Goal: Task Accomplishment & Management: Manage account settings

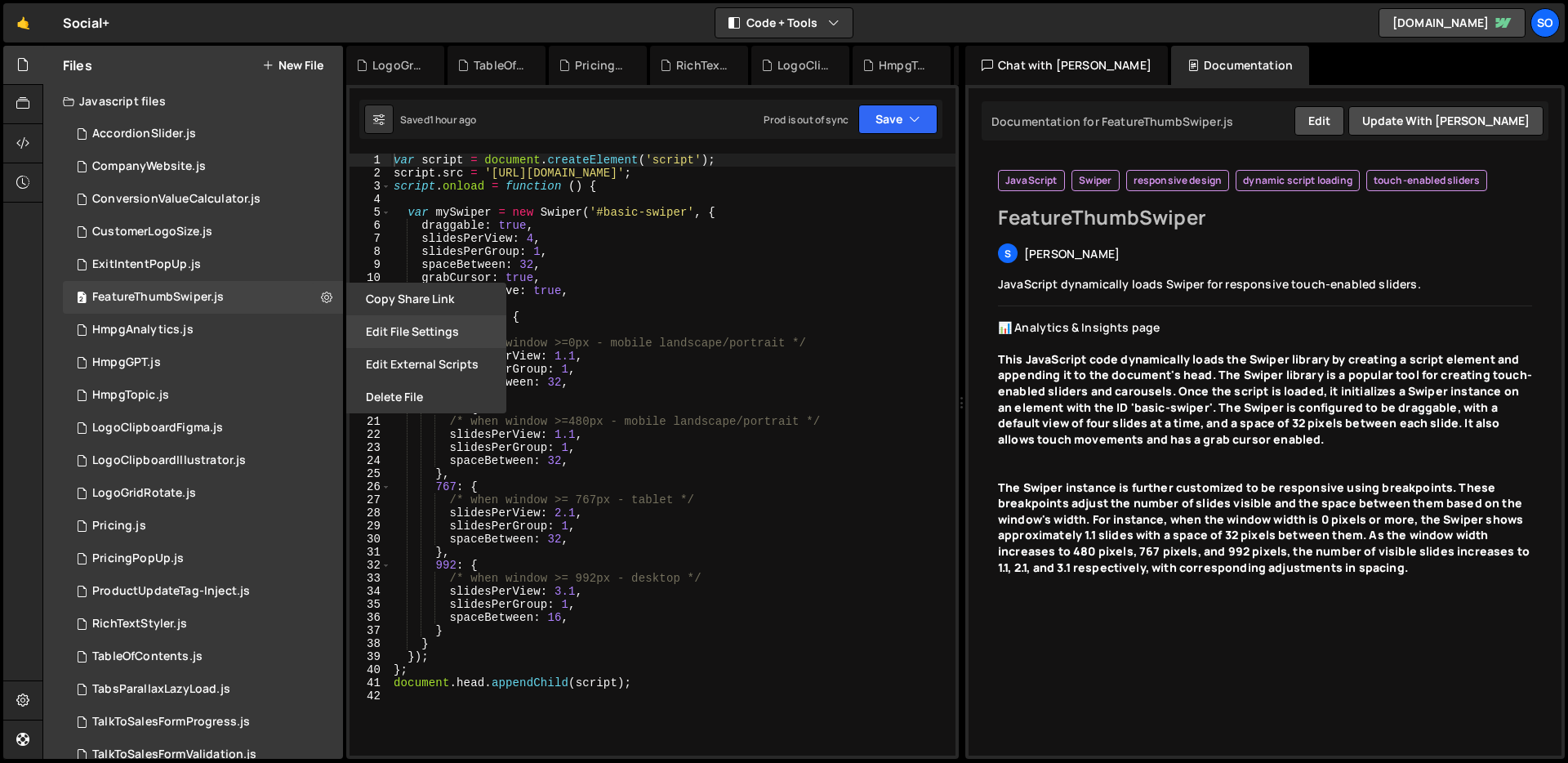
click at [411, 323] on button "Edit File Settings" at bounding box center [426, 331] width 160 height 33
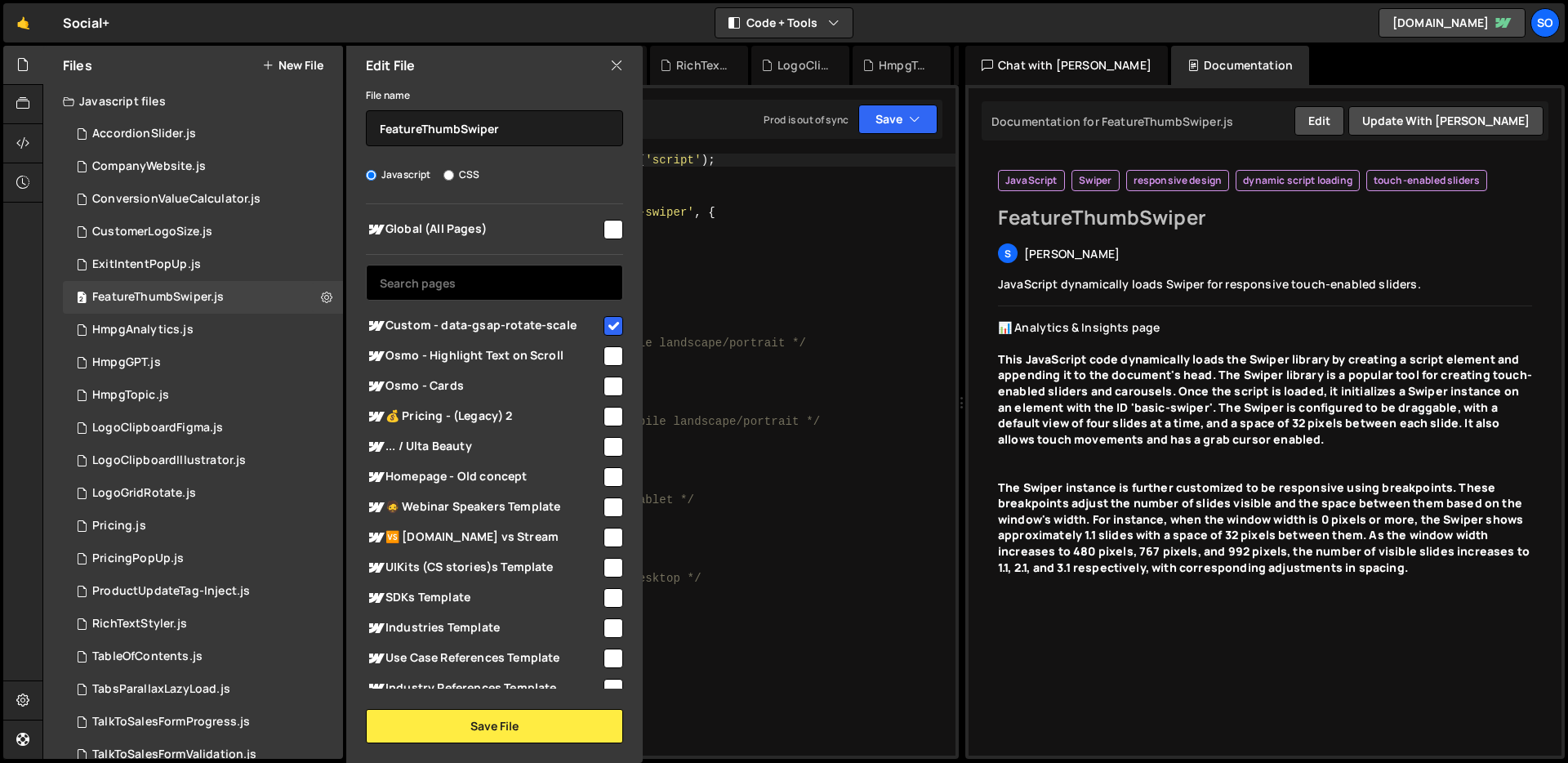
click at [520, 284] on input "text" at bounding box center [494, 282] width 257 height 36
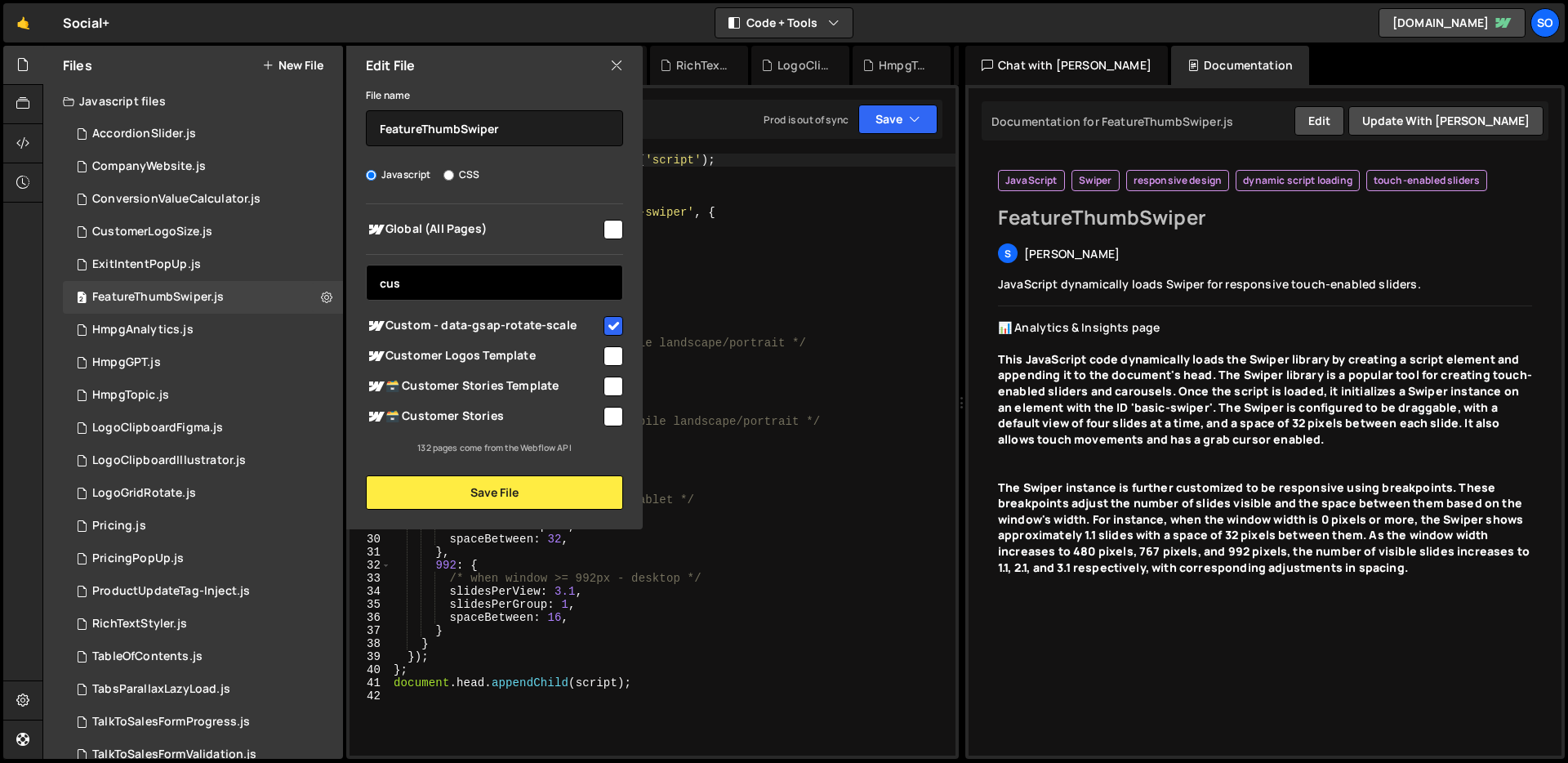
type input "cus"
click at [618, 63] on icon at bounding box center [616, 66] width 13 height 18
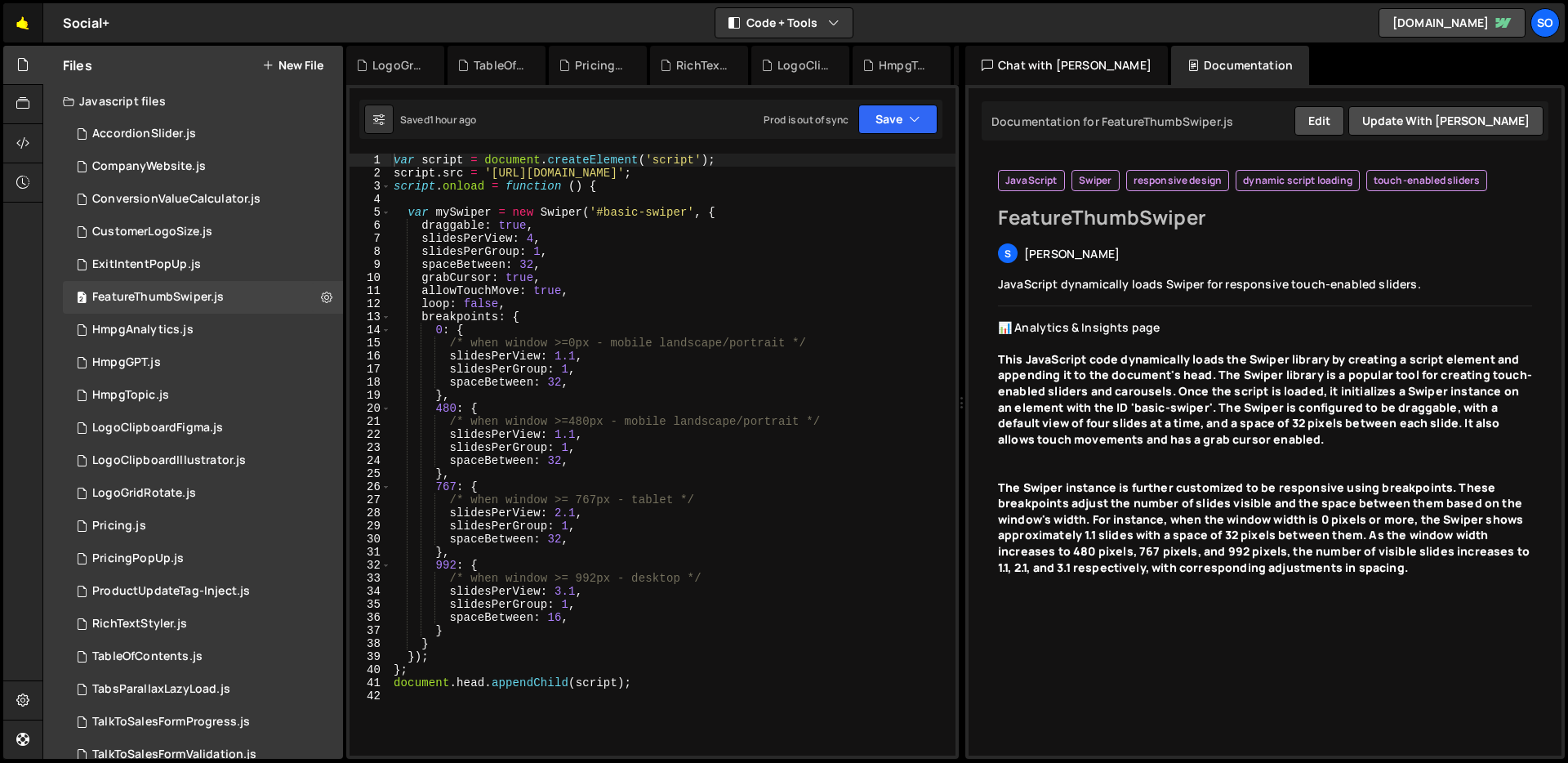
click at [19, 18] on link "🤙" at bounding box center [23, 23] width 40 height 39
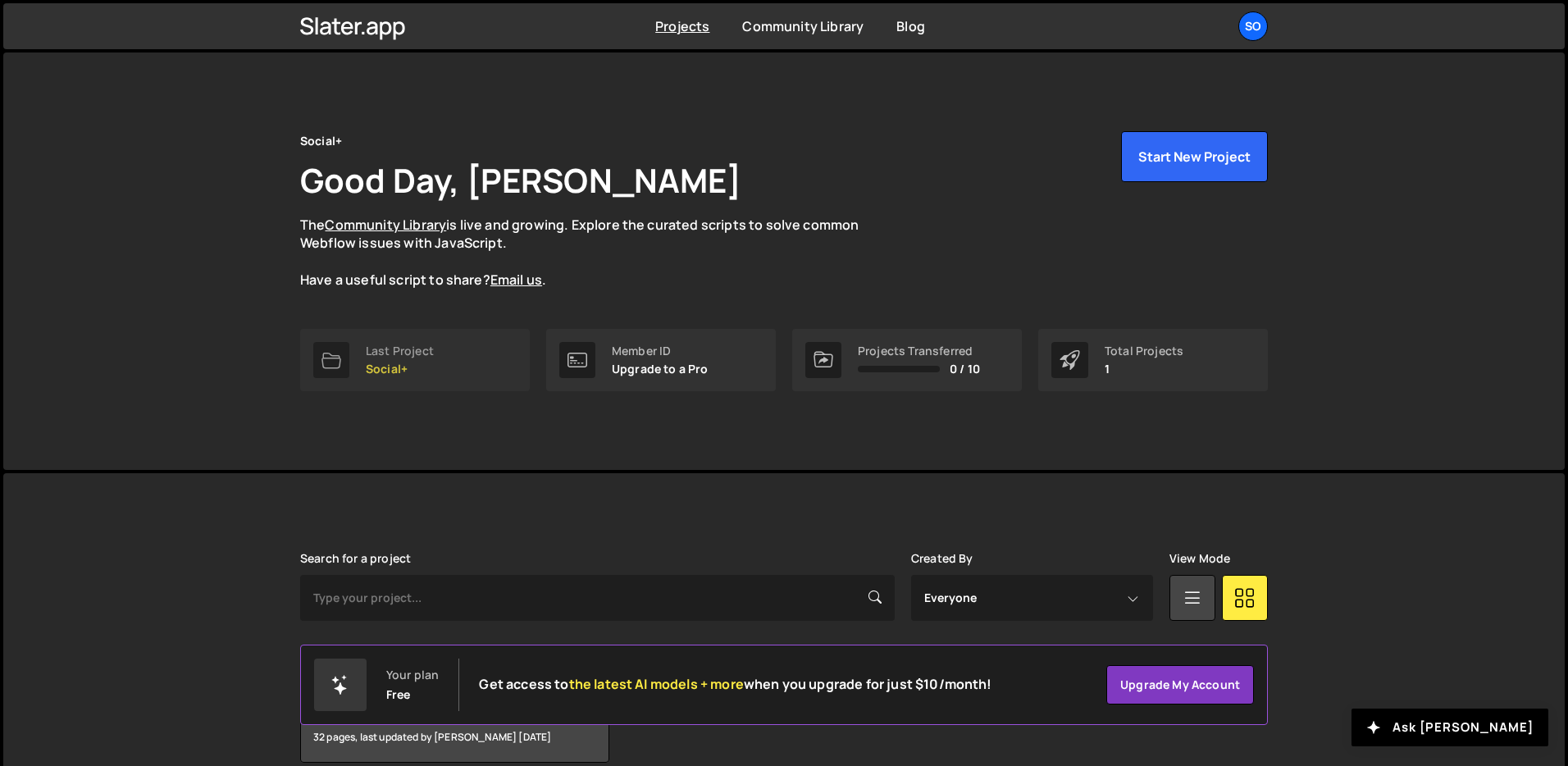
click at [440, 339] on link "Last Project Social+" at bounding box center [415, 360] width 229 height 62
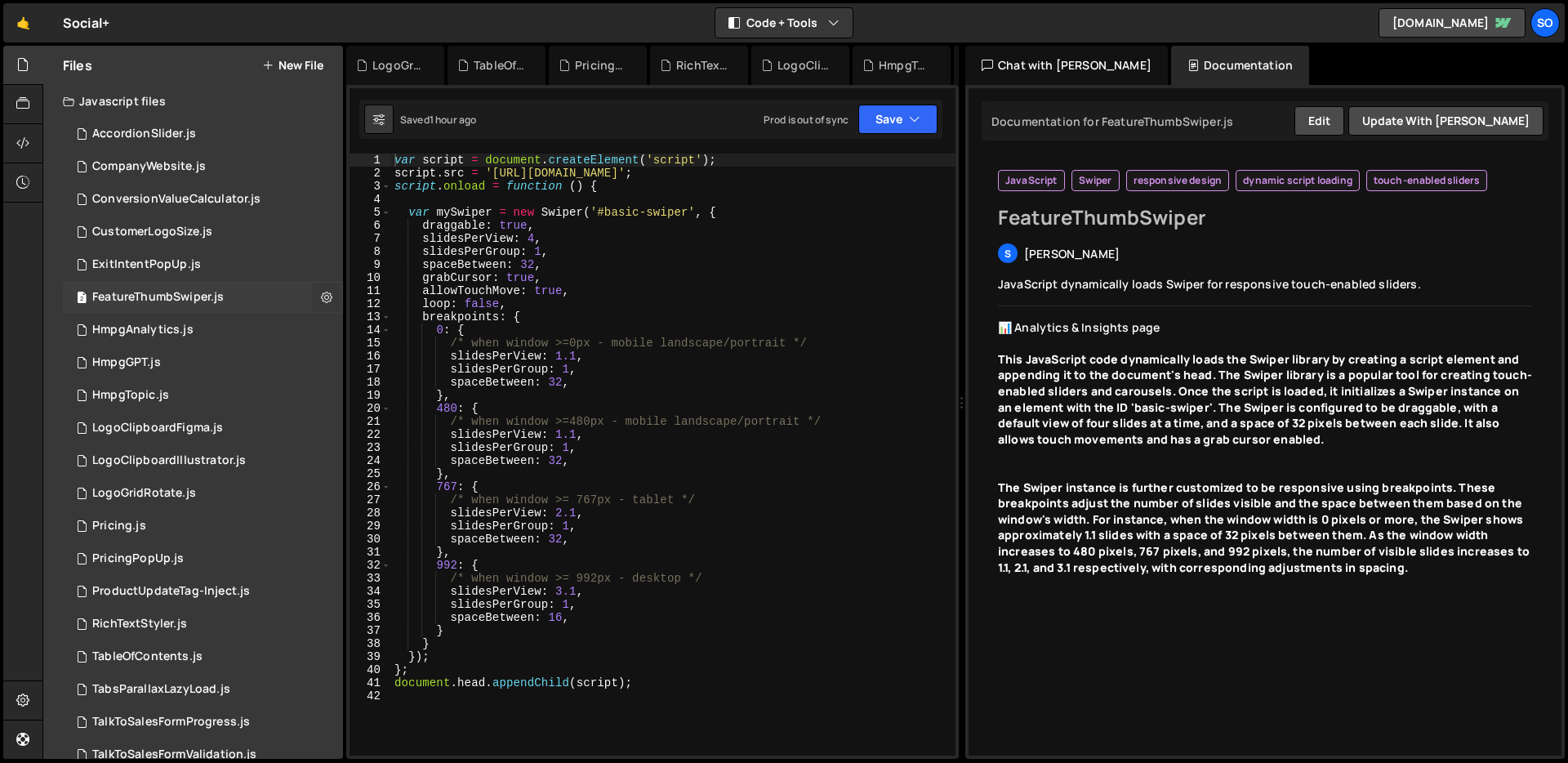
click at [322, 297] on icon at bounding box center [327, 297] width 12 height 16
type input "FeatureThumbSwiper"
radio input "true"
checkbox input "true"
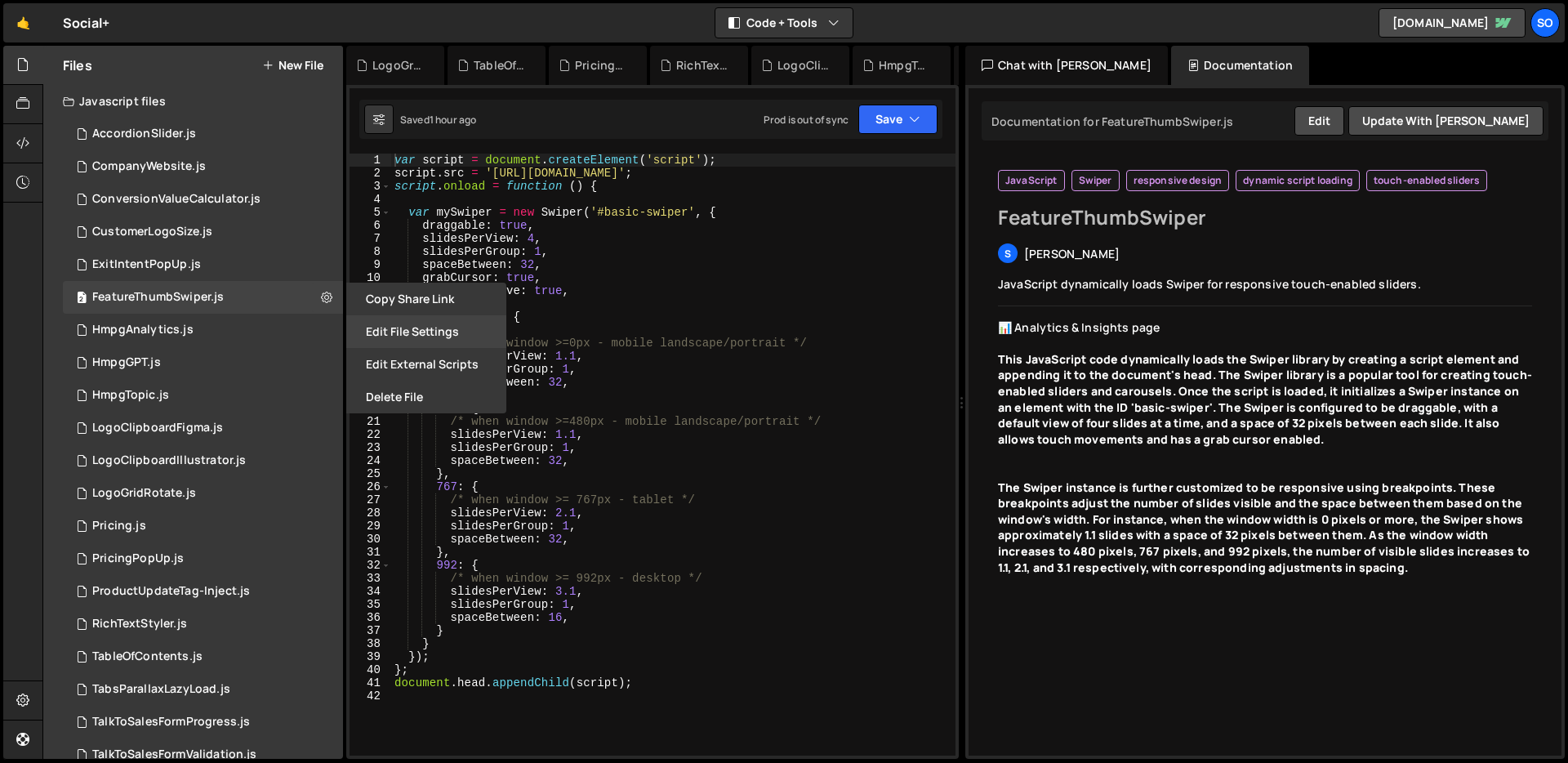
click at [402, 321] on button "Edit File Settings" at bounding box center [426, 331] width 160 height 33
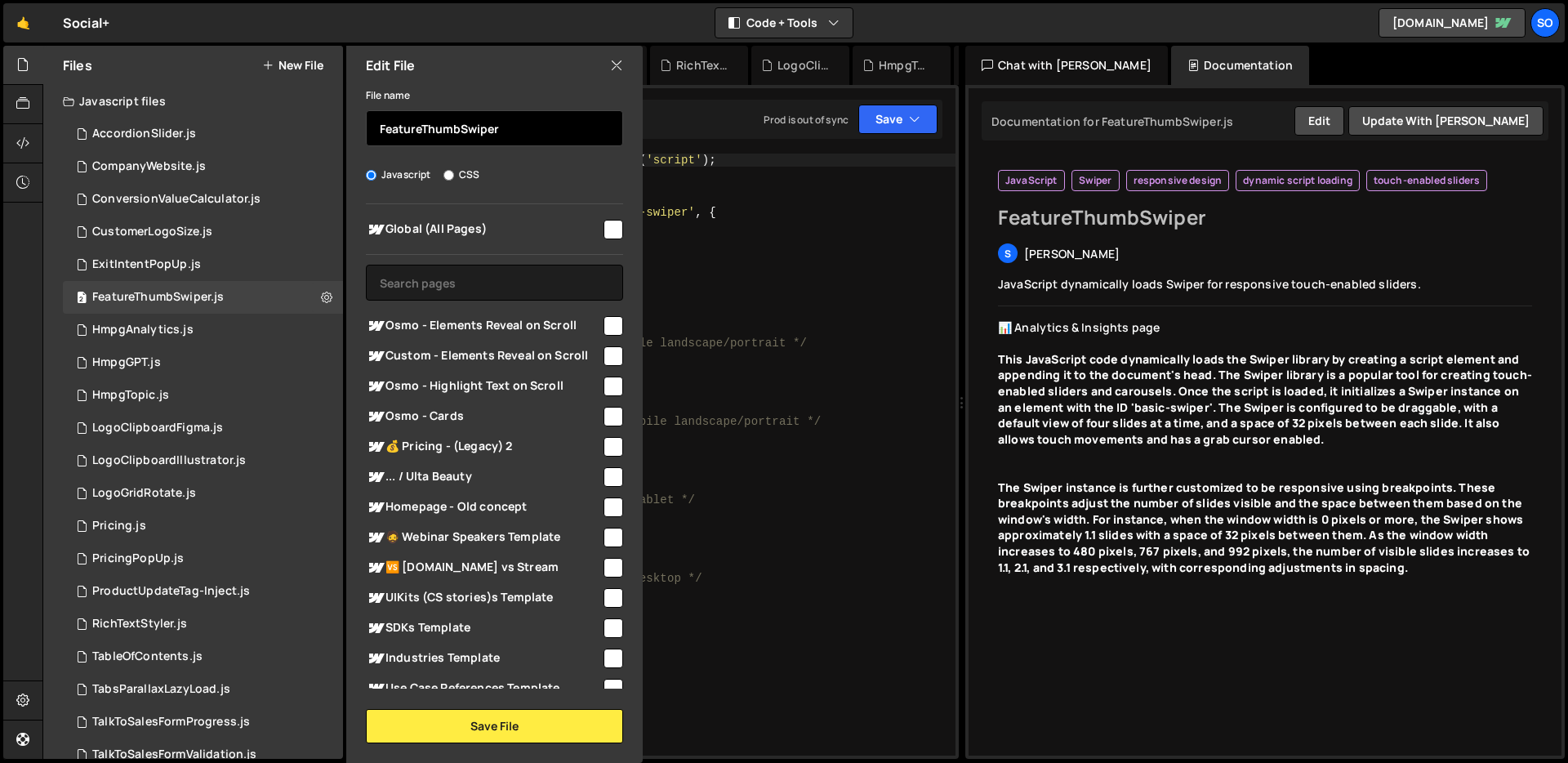
drag, startPoint x: 425, startPoint y: 129, endPoint x: 528, endPoint y: 128, distance: 103.0
click at [528, 128] on input "FeatureThumbSwiper" at bounding box center [494, 128] width 257 height 36
type input "FeaturerSlider"
click at [605, 413] on input "checkbox" at bounding box center [613, 416] width 19 height 19
checkbox input "true"
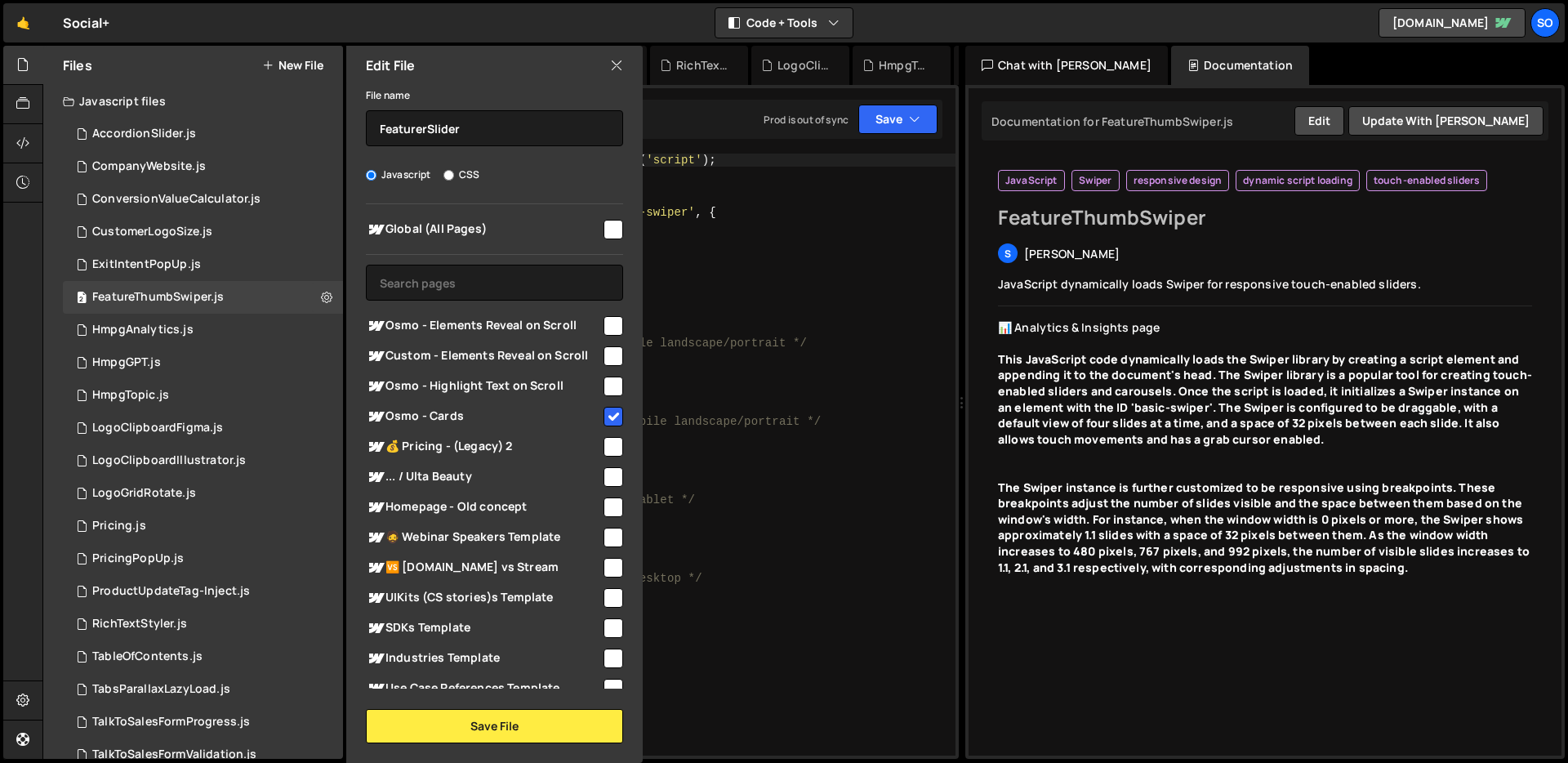
drag, startPoint x: 605, startPoint y: 390, endPoint x: 607, endPoint y: 381, distance: 9.2
click at [606, 389] on input "checkbox" at bounding box center [613, 386] width 19 height 19
checkbox input "true"
click at [606, 362] on input "checkbox" at bounding box center [613, 356] width 19 height 19
checkbox input "true"
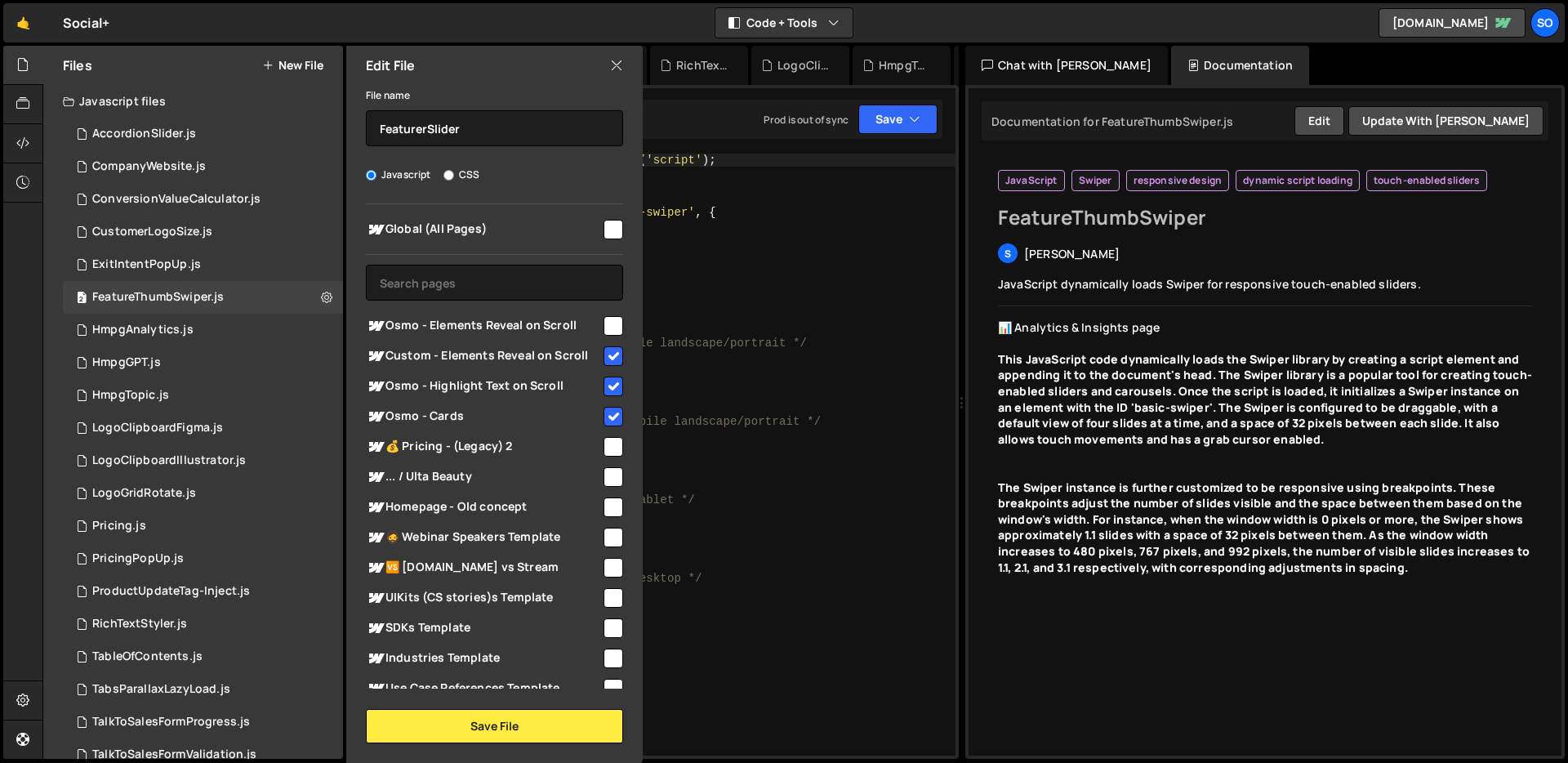
click at [603, 328] on input "checkbox" at bounding box center [613, 326] width 19 height 19
checkbox input "true"
click at [491, 731] on button "Save File" at bounding box center [494, 726] width 257 height 35
checkbox input "false"
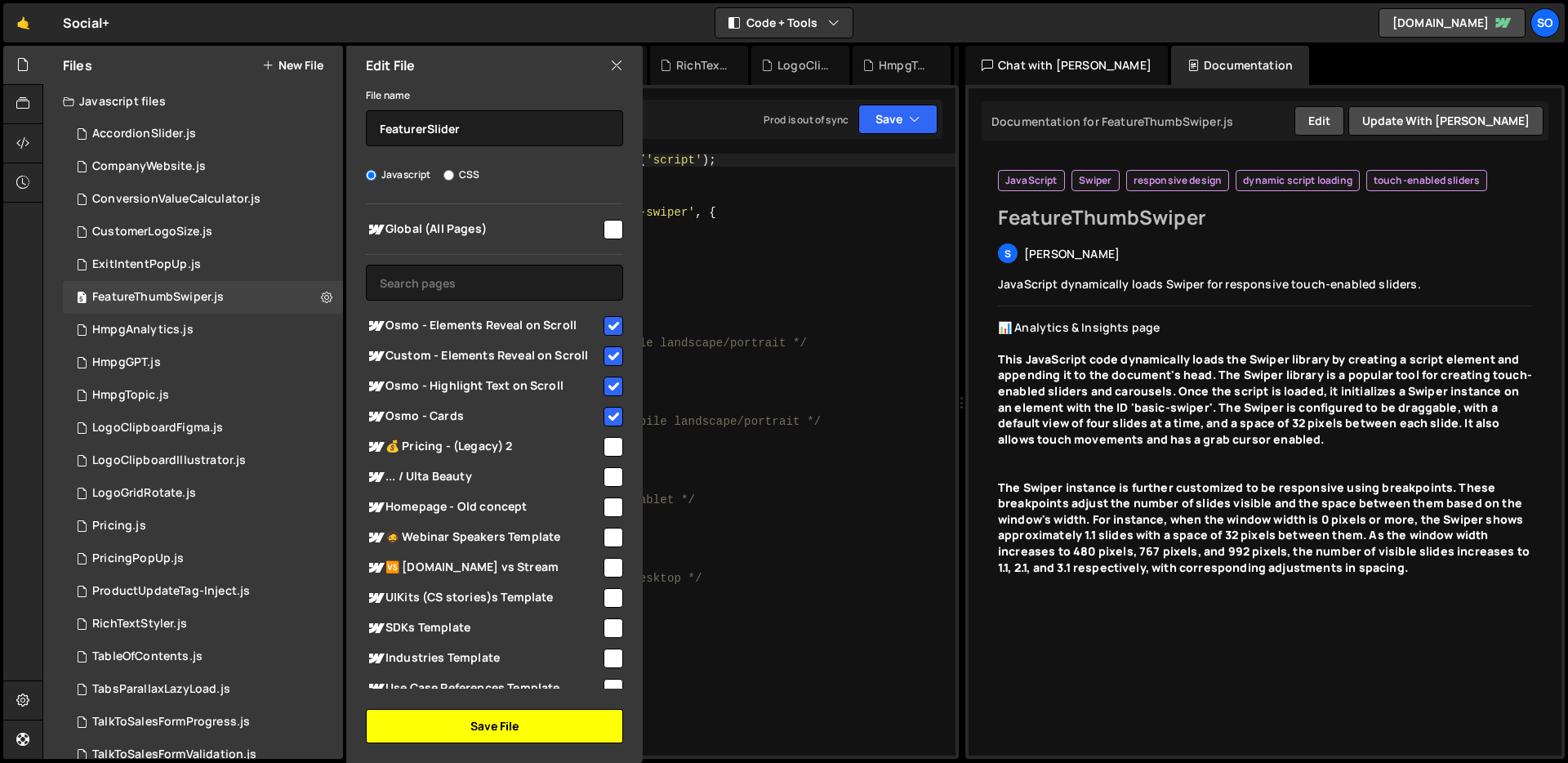
checkbox input "false"
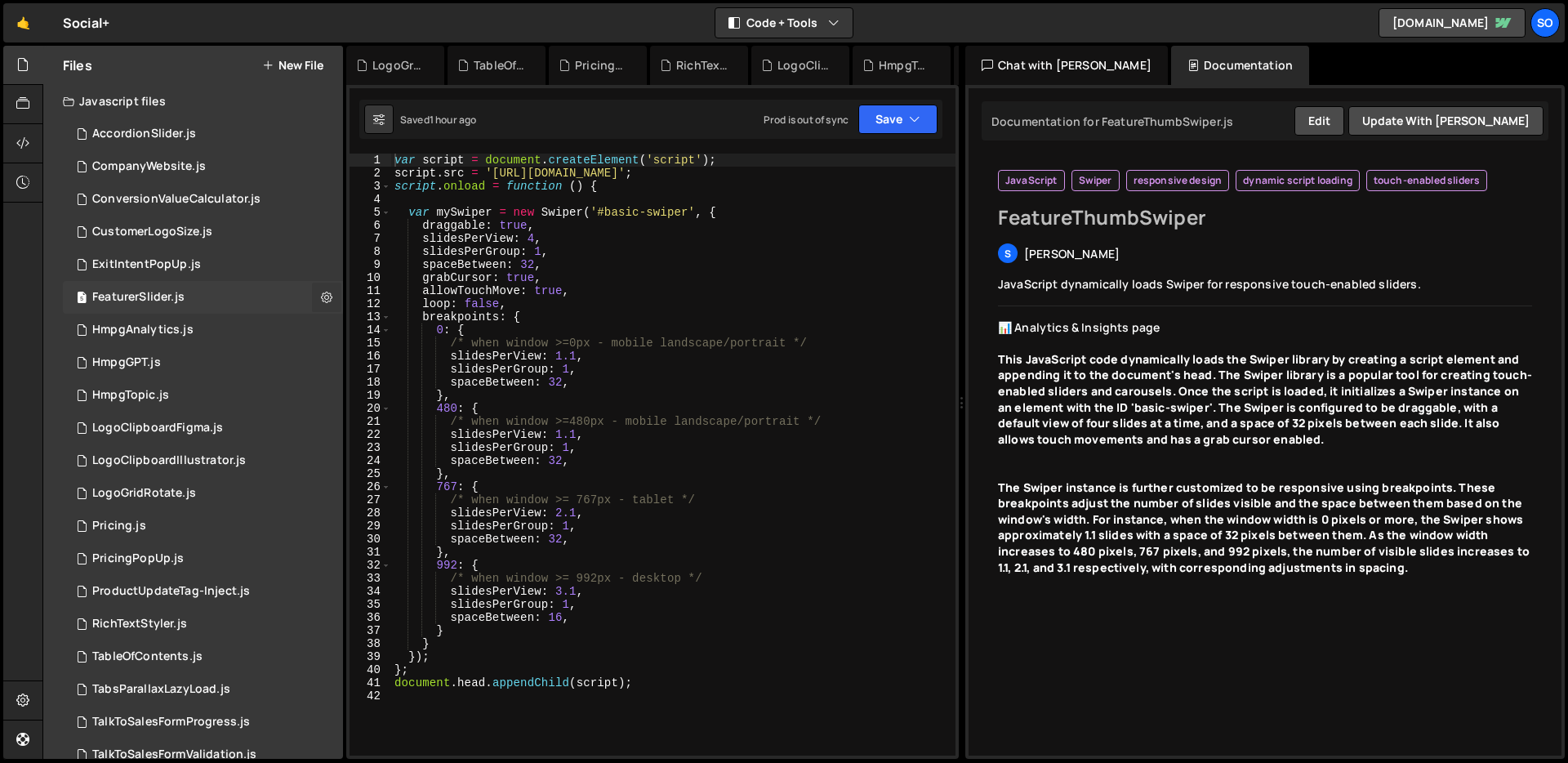
click at [321, 301] on icon at bounding box center [327, 297] width 12 height 16
type input "FeaturerSlider"
radio input "true"
checkbox input "true"
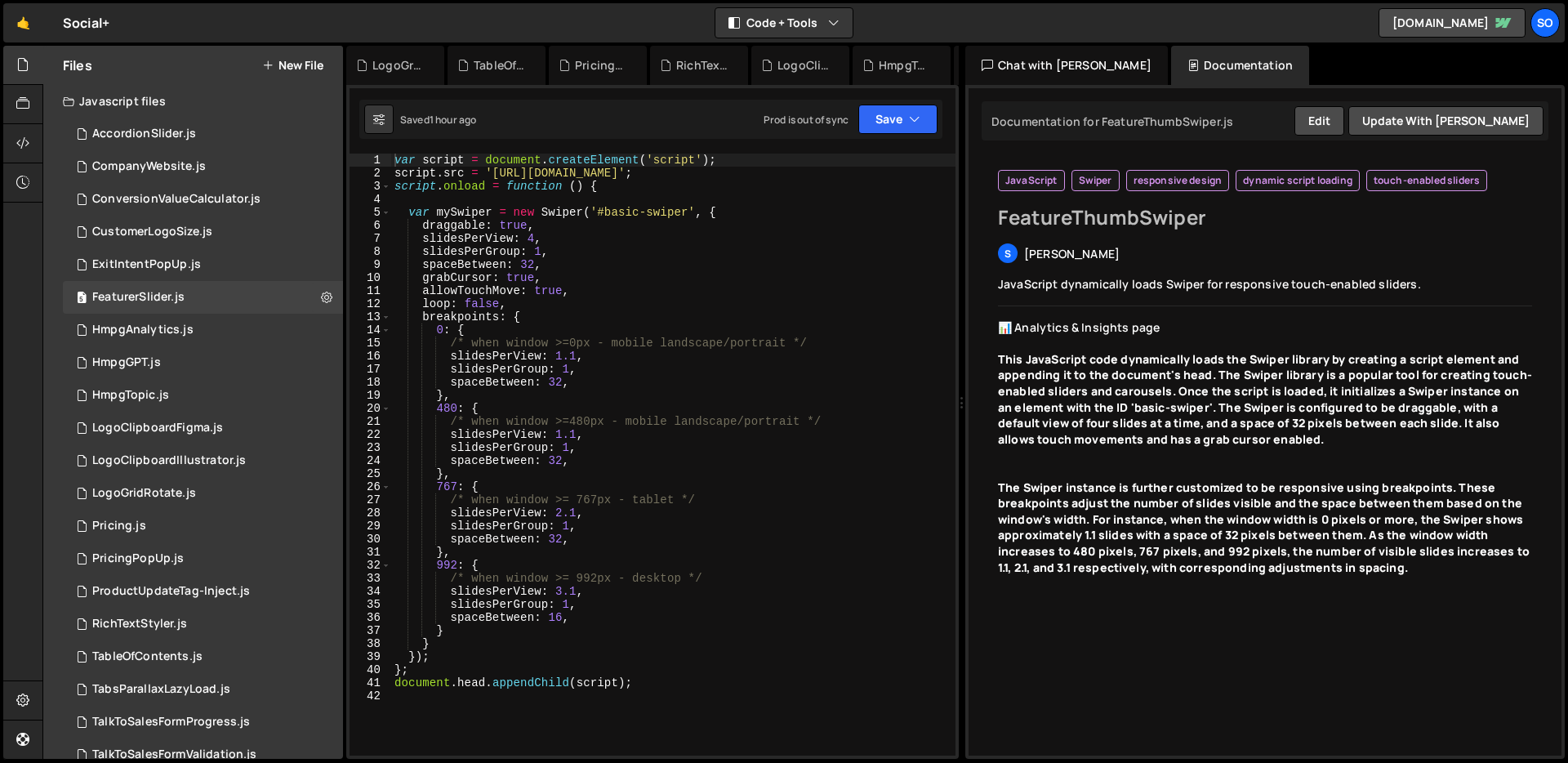
checkbox input "true"
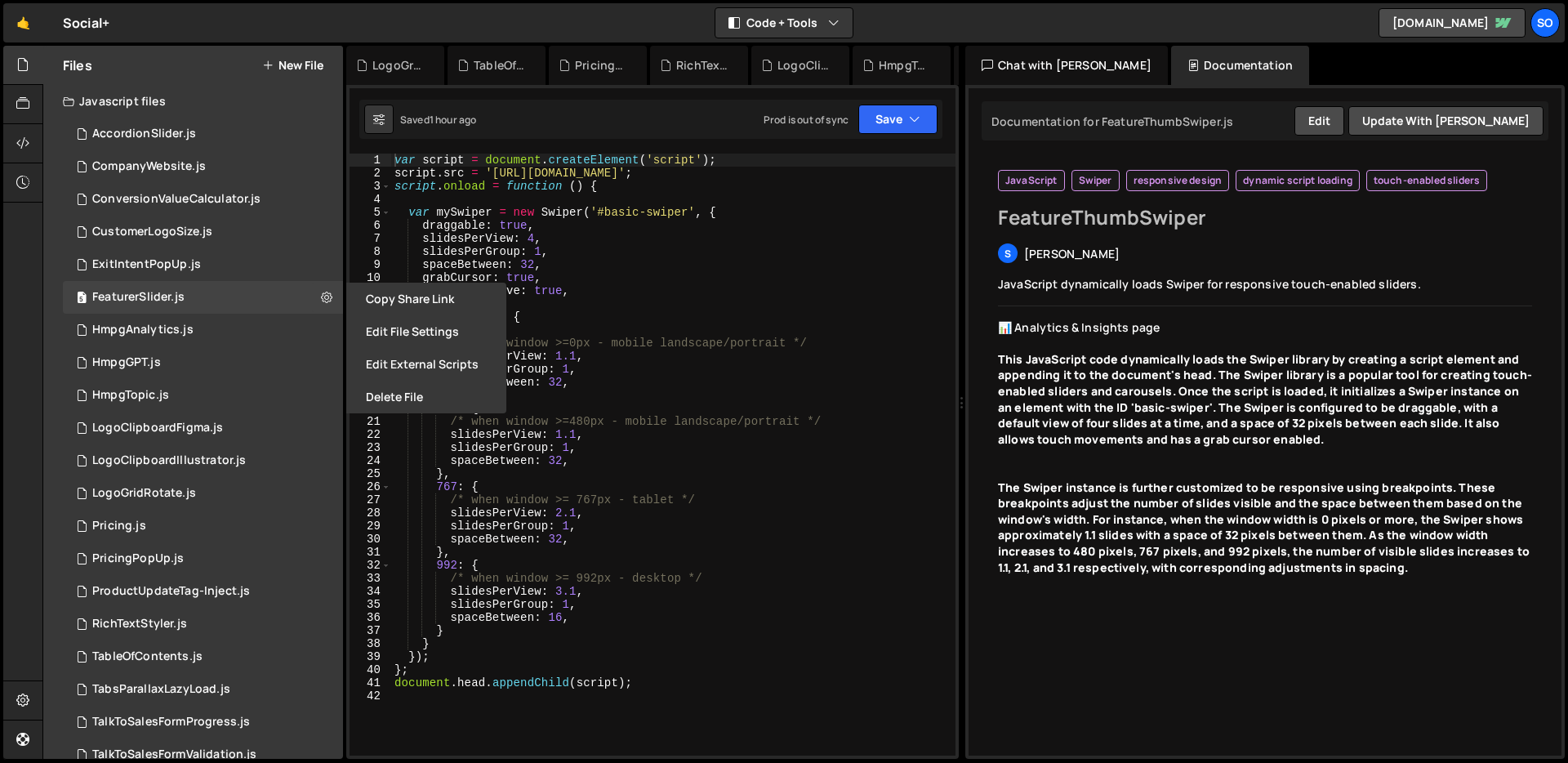
click at [406, 328] on button "Edit File Settings" at bounding box center [426, 331] width 160 height 33
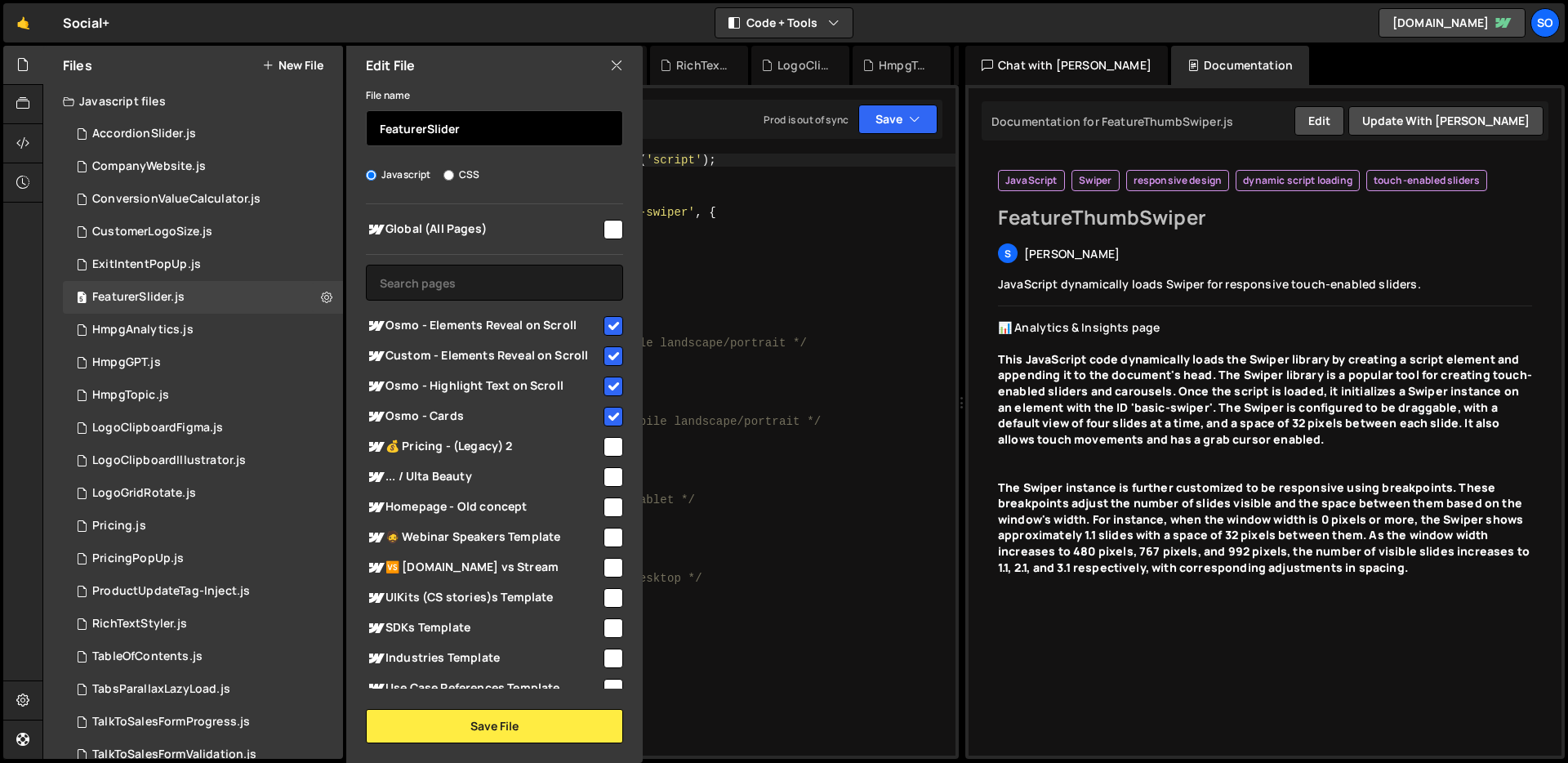
click at [423, 128] on input "FeaturerSlider" at bounding box center [494, 128] width 257 height 36
click at [534, 159] on div "File name FeaturesSlider Javascript CSS Global (All Pages)" at bounding box center [494, 414] width 296 height 659
click at [429, 126] on input "FeaturesSlider" at bounding box center [494, 128] width 257 height 36
type input "FeaturesSwiperSlider"
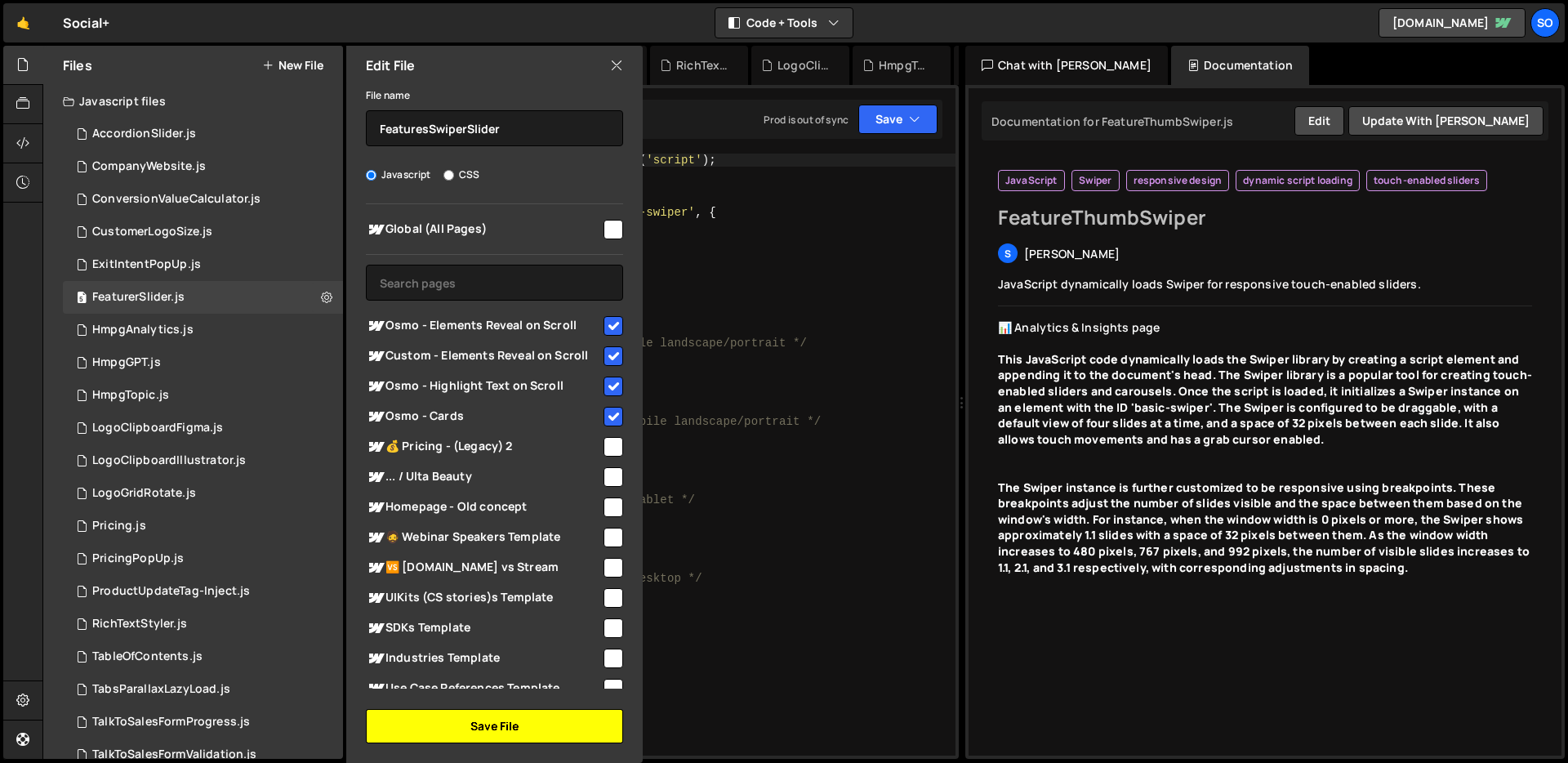
click at [483, 721] on button "Save File" at bounding box center [494, 726] width 257 height 35
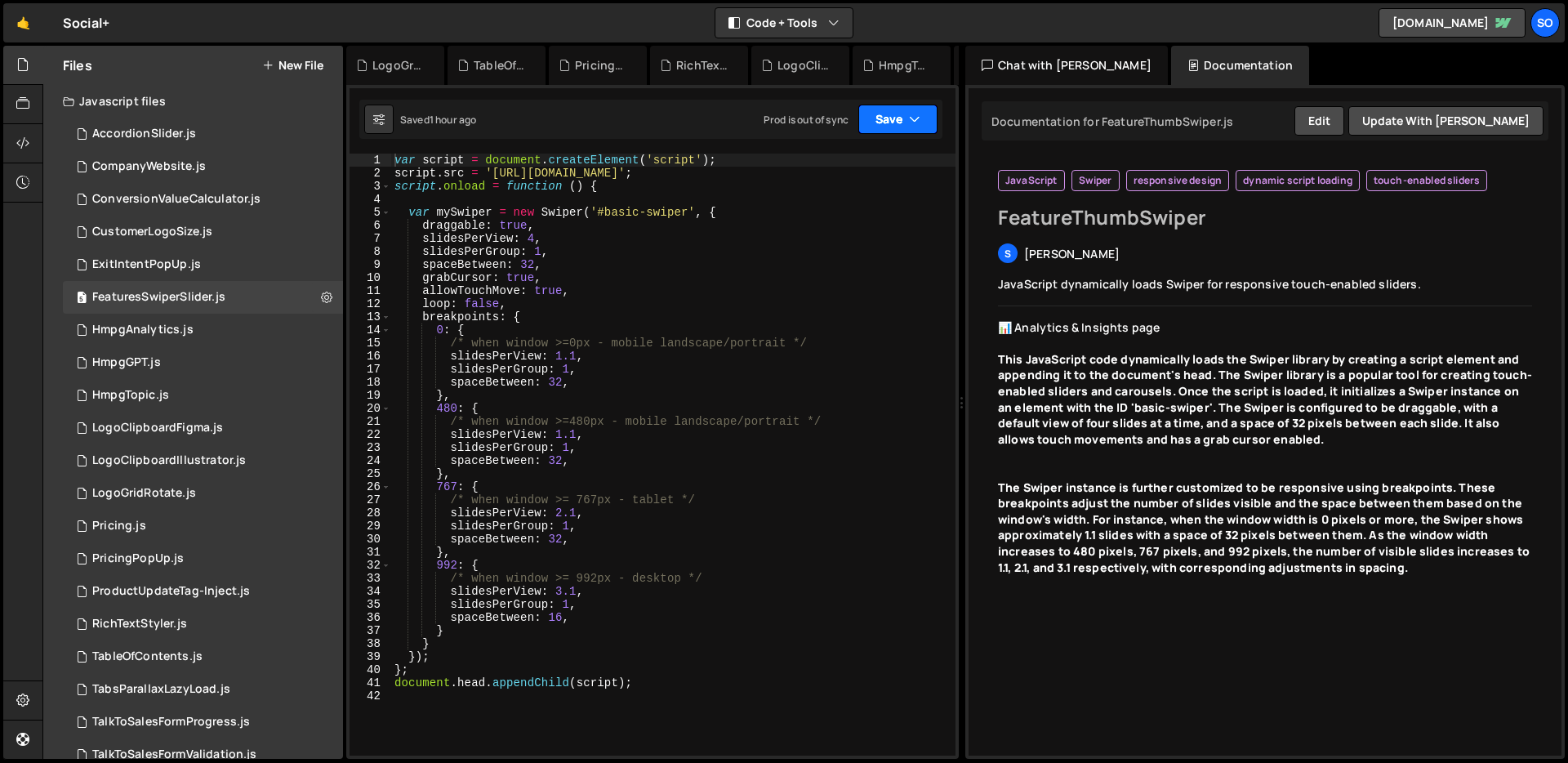
click at [898, 112] on button "Save" at bounding box center [898, 119] width 80 height 29
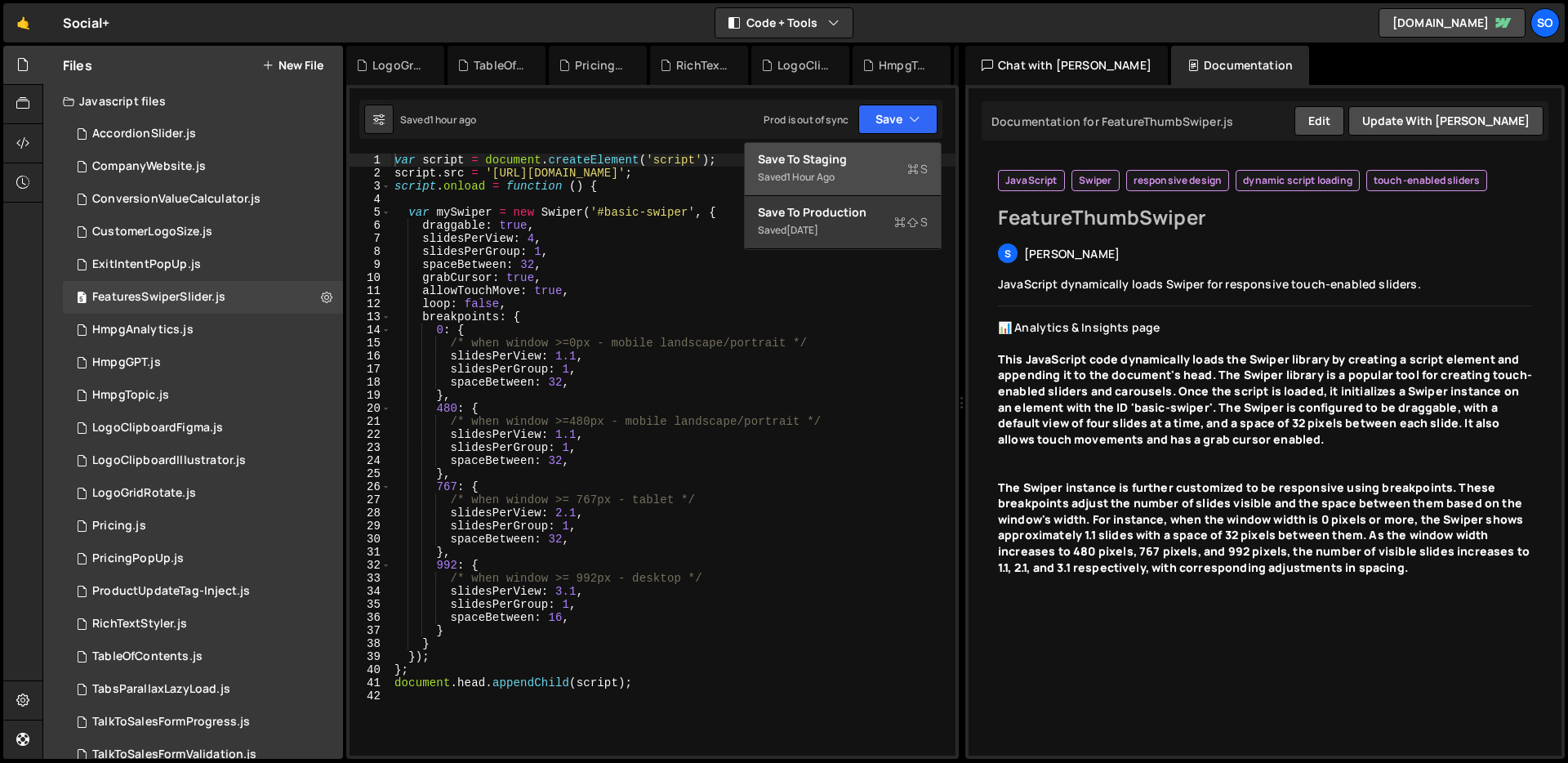
click at [850, 160] on div "Save to Staging S" at bounding box center [842, 159] width 170 height 16
